Goal: Navigation & Orientation: Find specific page/section

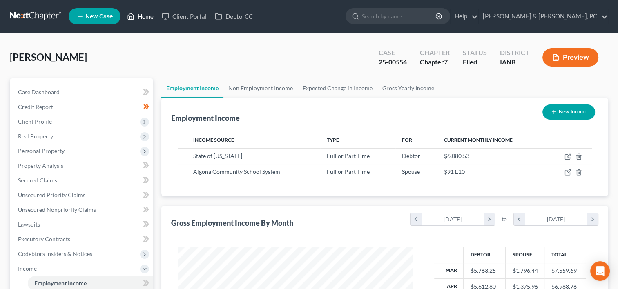
click at [144, 12] on link "Home" at bounding box center [140, 16] width 35 height 15
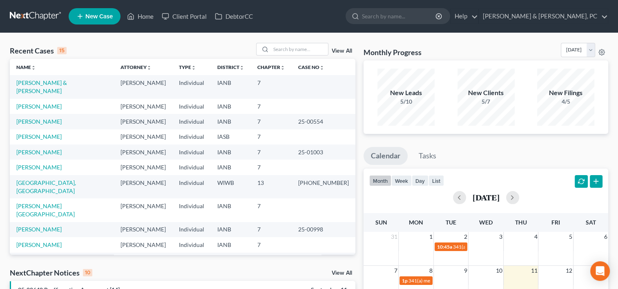
click at [332, 51] on link "View All" at bounding box center [342, 51] width 20 height 6
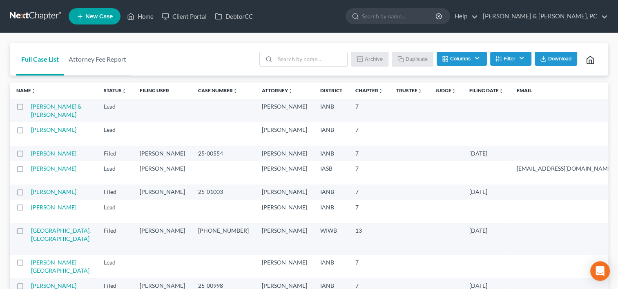
click at [463, 94] on th "Filing Date unfold_more expand_more expand_less" at bounding box center [486, 90] width 47 height 16
click at [469, 92] on link "Filing Date unfold_more expand_more expand_less" at bounding box center [486, 90] width 34 height 6
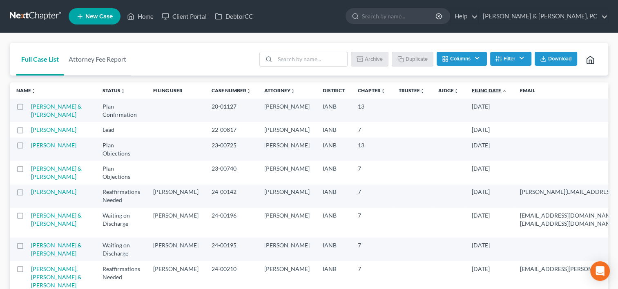
click at [472, 89] on link "Filing Date unfold_more expand_more expand_less" at bounding box center [489, 90] width 35 height 6
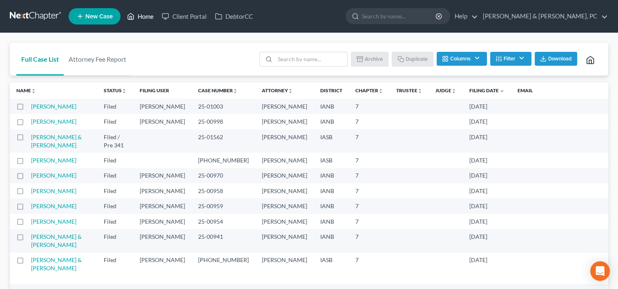
click at [147, 20] on link "Home" at bounding box center [140, 16] width 35 height 15
